Goal: Find specific page/section: Find specific page/section

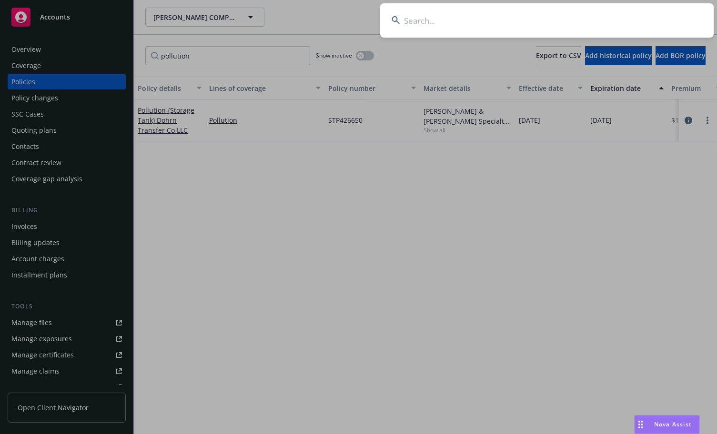
scroll to position [0, 128]
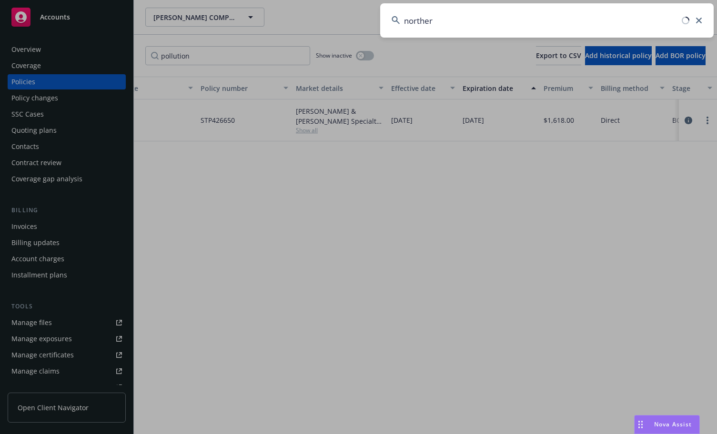
type input "northern"
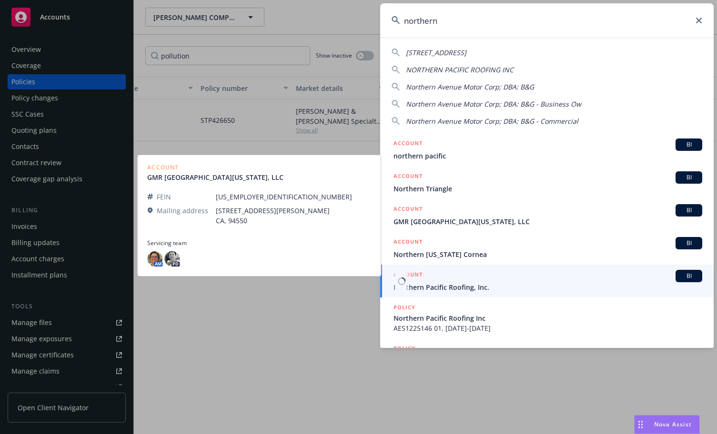
click at [504, 283] on span "Northern Pacific Roofing, Inc." at bounding box center [547, 287] width 309 height 10
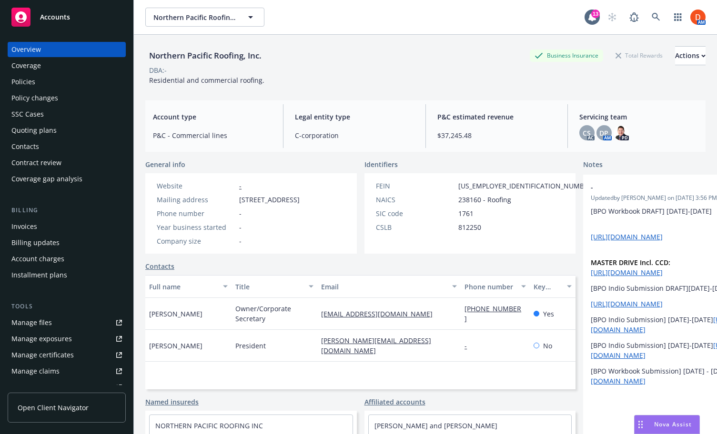
click at [29, 86] on div "Policies" at bounding box center [23, 81] width 24 height 15
